Goal: Transaction & Acquisition: Register for event/course

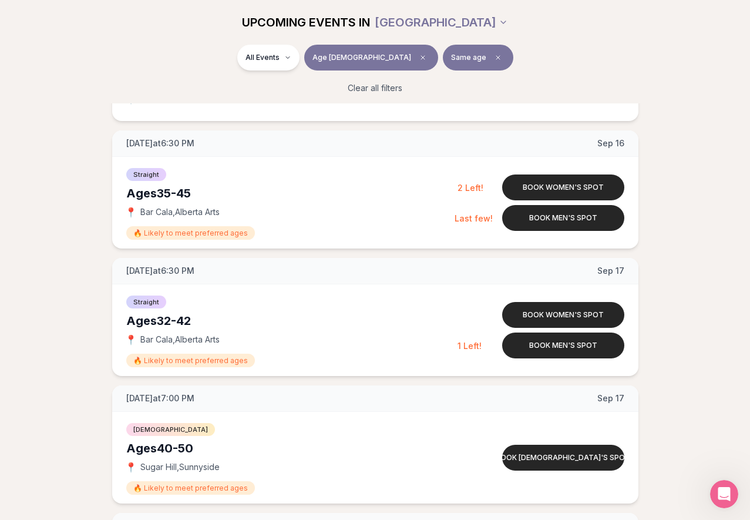
scroll to position [1074, 0]
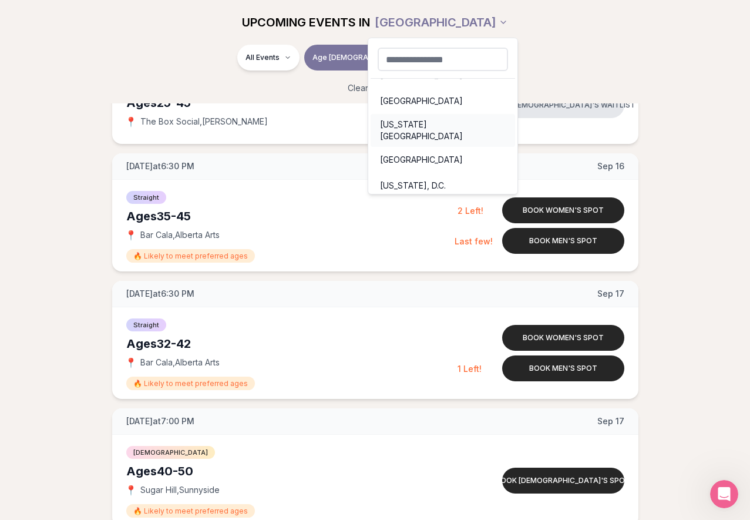
scroll to position [0, 0]
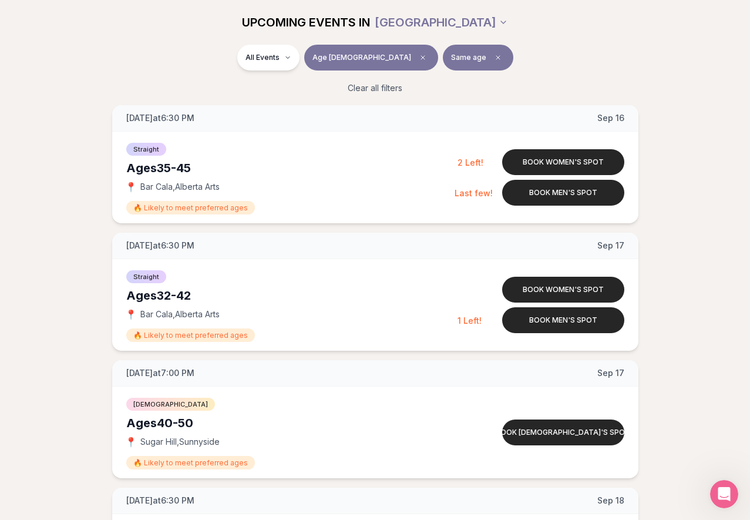
scroll to position [1124, 0]
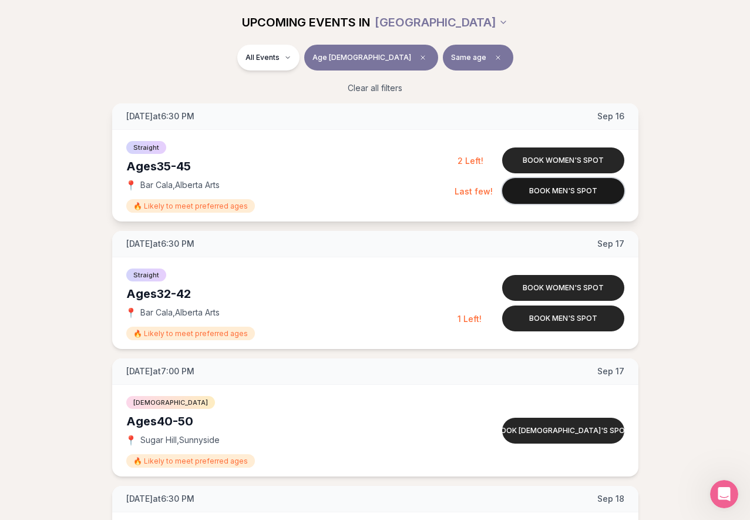
click at [574, 191] on button "Book men's spot" at bounding box center [563, 191] width 122 height 26
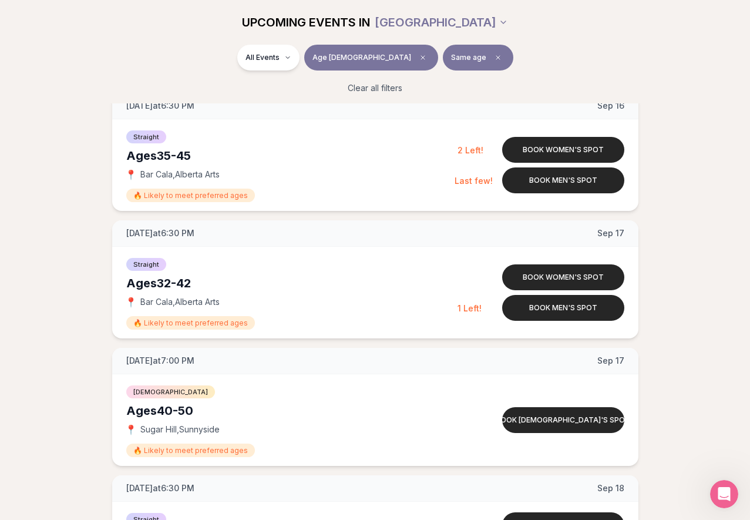
scroll to position [1099, 0]
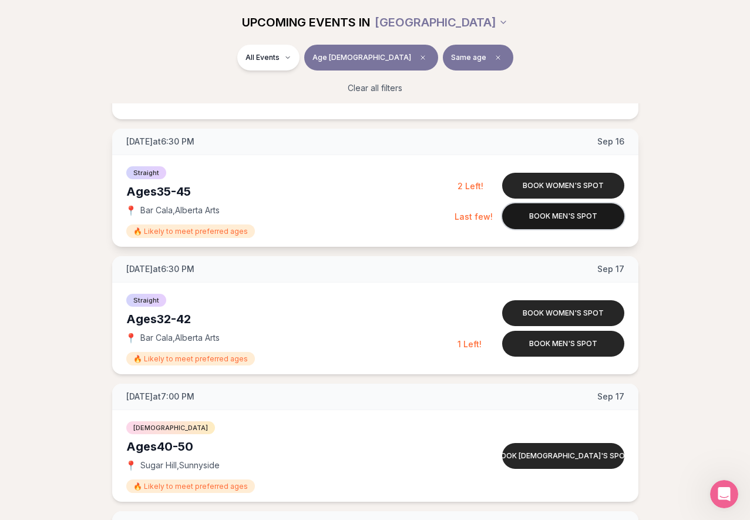
click at [546, 216] on button "Book men's spot" at bounding box center [563, 216] width 122 height 26
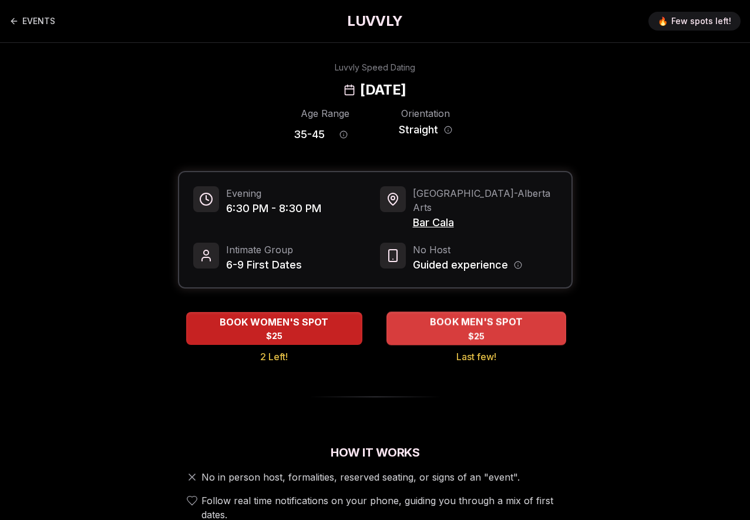
click at [468, 315] on span "BOOK MEN'S SPOT" at bounding box center [475, 322] width 97 height 14
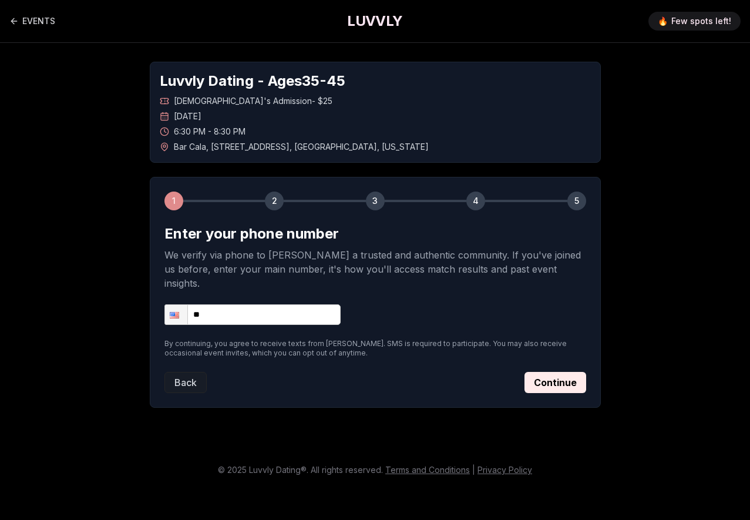
click at [296, 304] on input "**" at bounding box center [252, 314] width 176 height 21
type input "**********"
click at [554, 372] on button "Continue" at bounding box center [555, 382] width 62 height 21
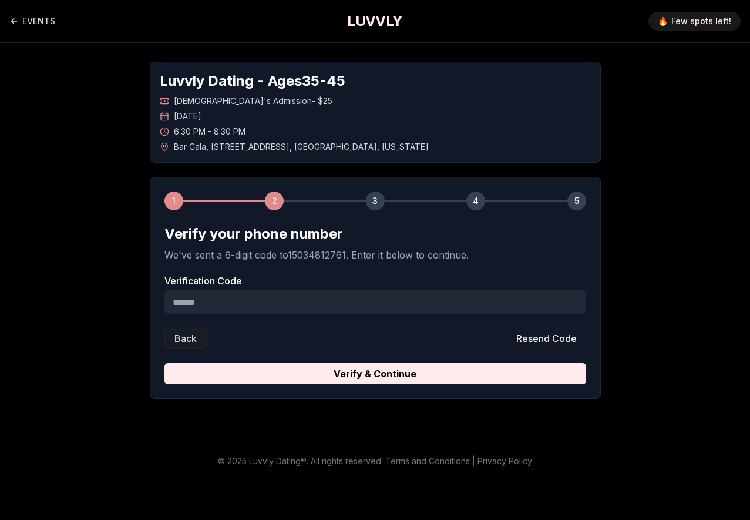
click at [352, 301] on input "Verification Code" at bounding box center [375, 301] width 422 height 23
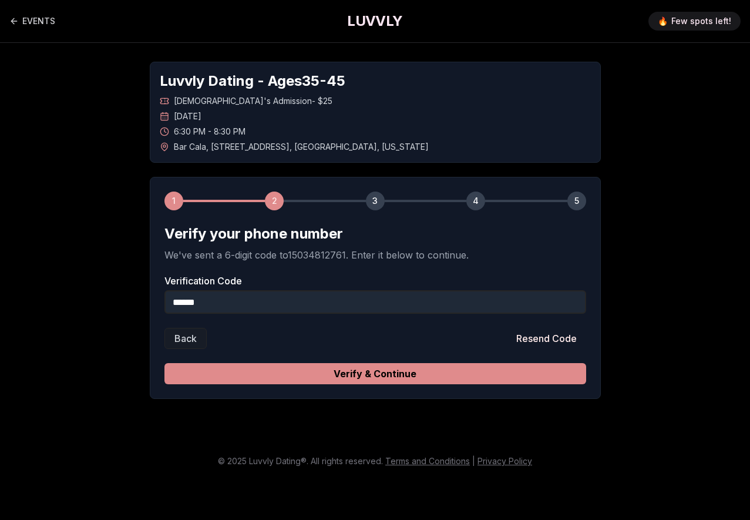
type input "******"
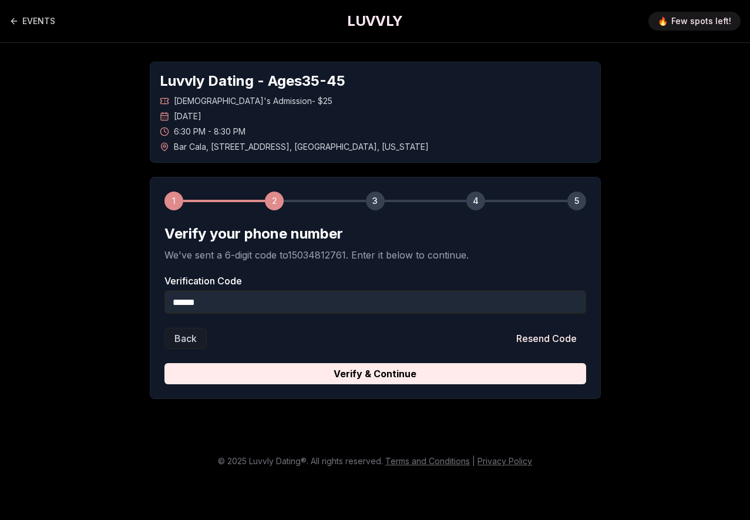
click at [410, 372] on button "Verify & Continue" at bounding box center [375, 373] width 422 height 21
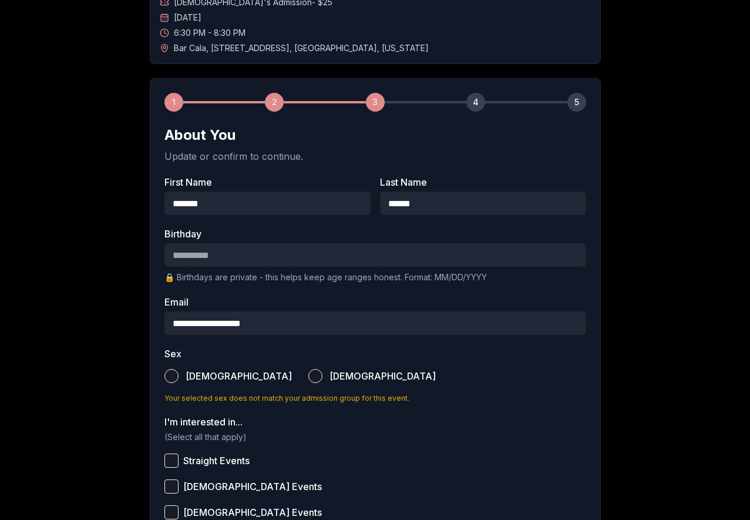
scroll to position [102, 0]
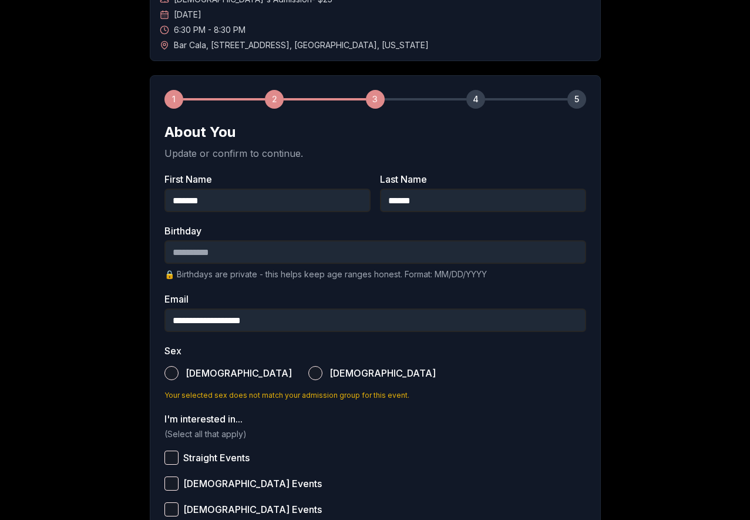
click at [242, 254] on input "Birthday" at bounding box center [375, 251] width 422 height 23
type input "**********"
click at [308, 294] on label "Email" at bounding box center [375, 298] width 422 height 9
click at [308, 308] on input "**********" at bounding box center [375, 319] width 422 height 23
drag, startPoint x: 173, startPoint y: 376, endPoint x: 160, endPoint y: 373, distance: 13.1
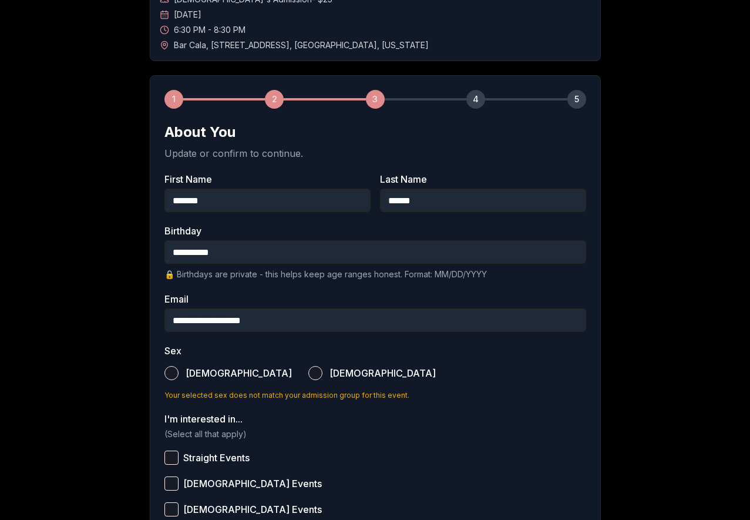
click at [173, 376] on button "Male" at bounding box center [171, 373] width 14 height 14
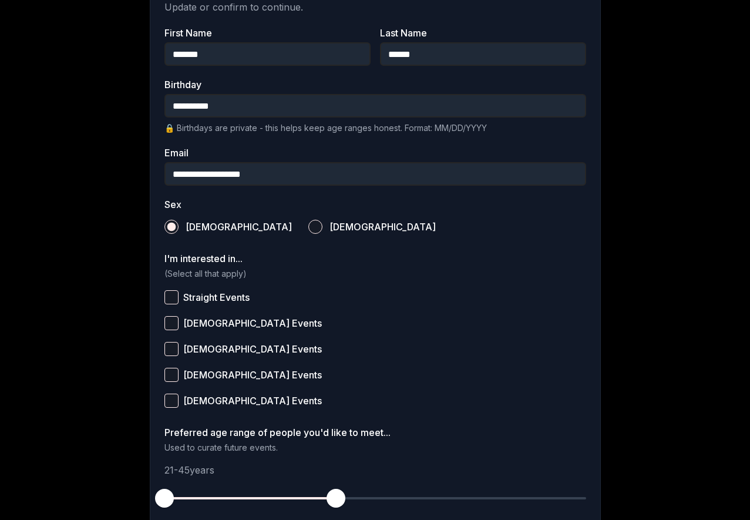
scroll to position [258, 0]
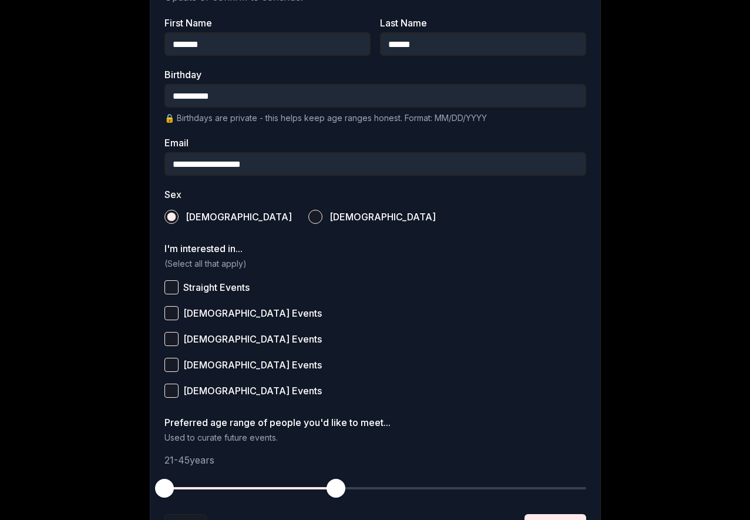
click at [174, 288] on button "Straight Events" at bounding box center [171, 287] width 14 height 14
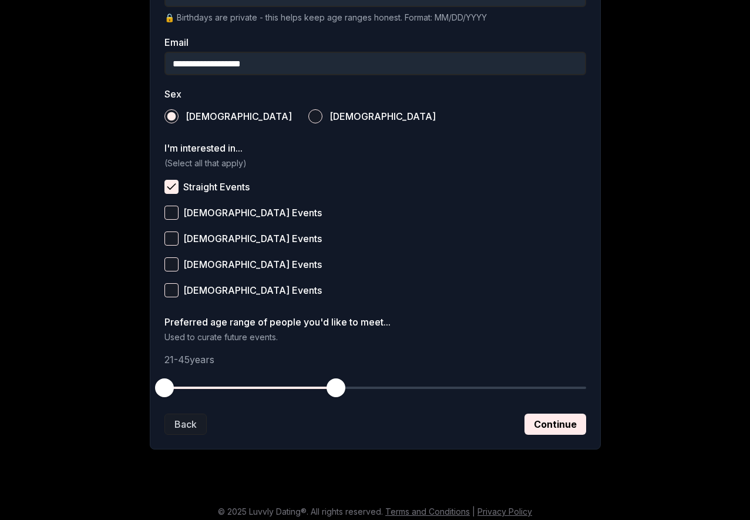
scroll to position [360, 0]
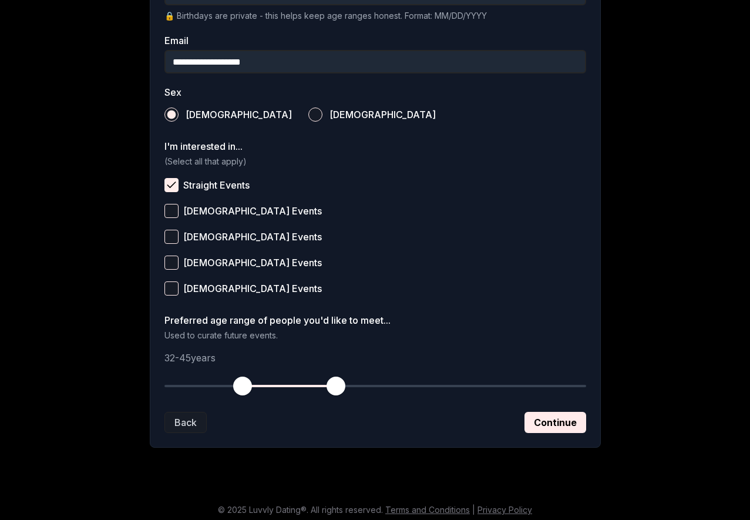
drag, startPoint x: 167, startPoint y: 383, endPoint x: 241, endPoint y: 388, distance: 73.5
click at [241, 388] on span "button" at bounding box center [242, 385] width 19 height 19
click at [558, 422] on button "Continue" at bounding box center [555, 422] width 62 height 21
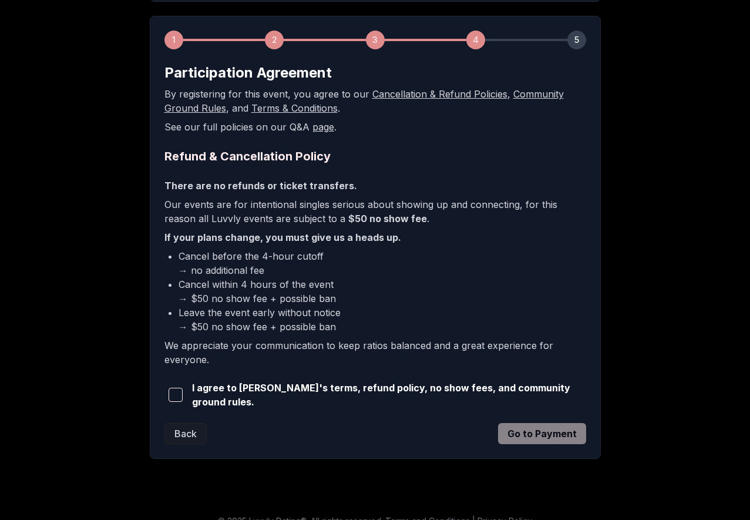
scroll to position [175, 0]
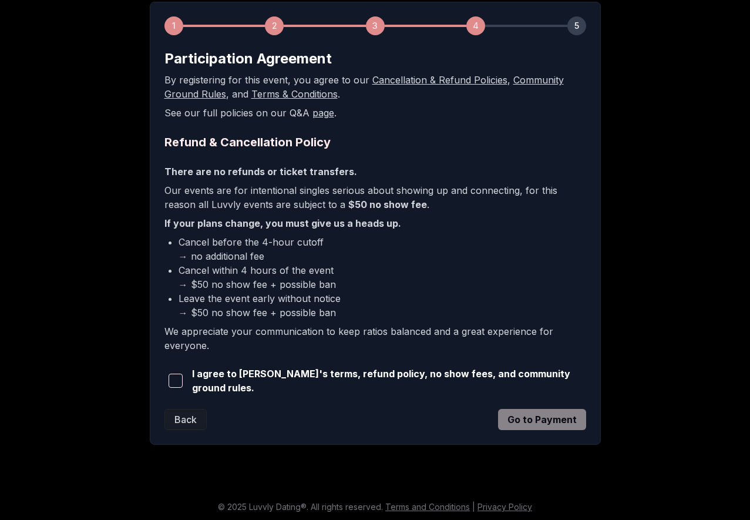
click at [179, 380] on span "button" at bounding box center [176, 380] width 14 height 14
click at [545, 420] on button "Go to Payment" at bounding box center [542, 419] width 88 height 21
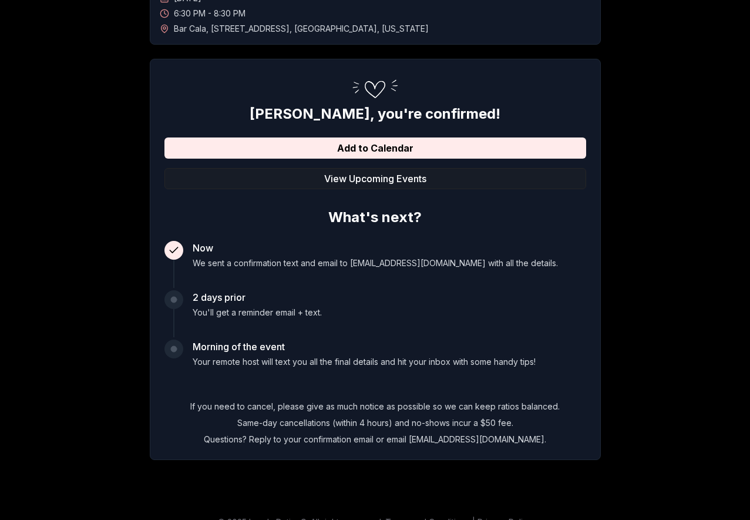
scroll to position [136, 0]
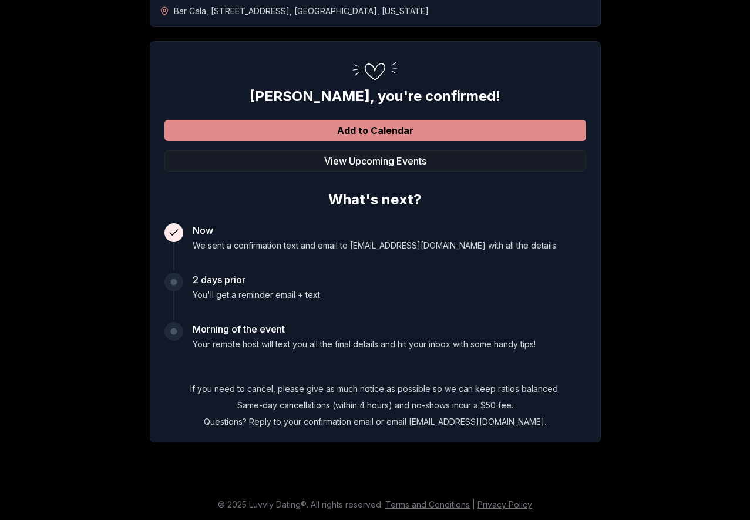
click at [427, 130] on button "Add to Calendar" at bounding box center [375, 130] width 422 height 21
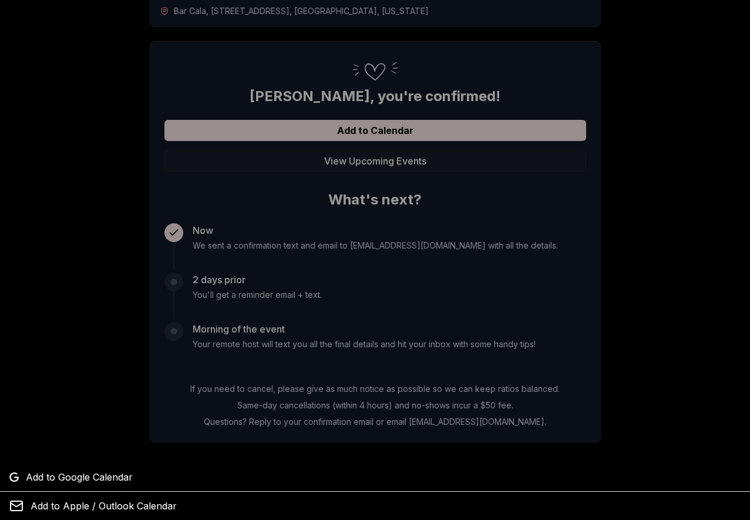
scroll to position [134, 0]
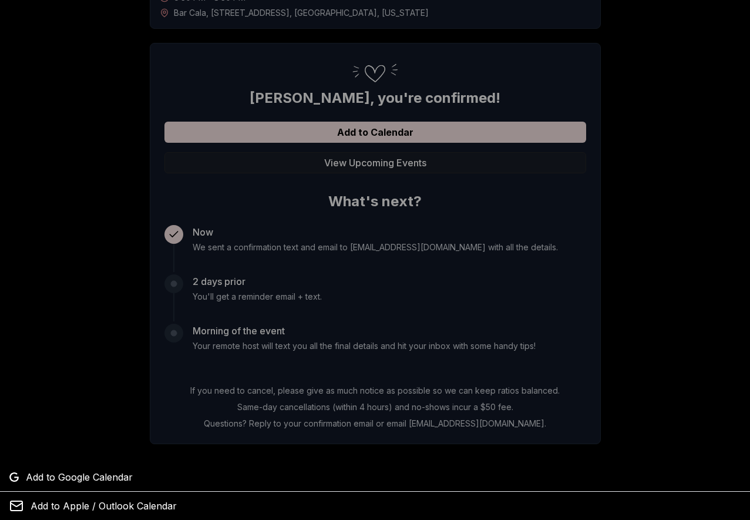
click at [82, 477] on span "Add to Google Calendar" at bounding box center [79, 477] width 107 height 14
